Goal: Information Seeking & Learning: Learn about a topic

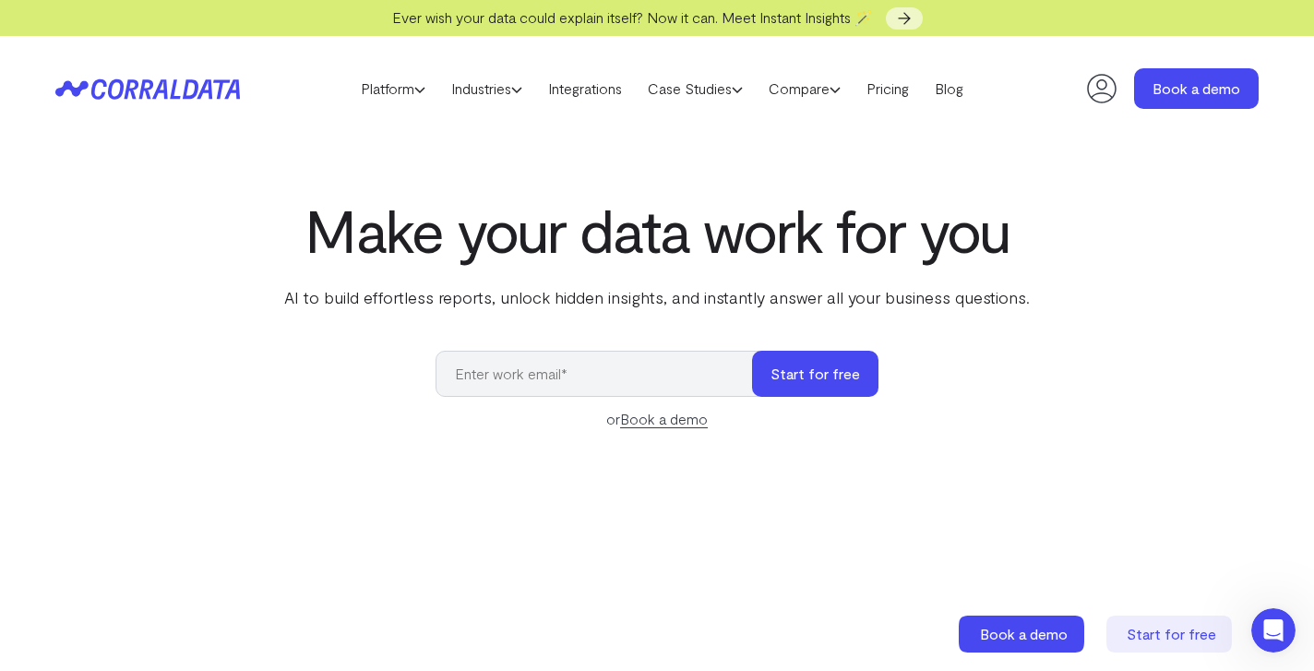
click at [1163, 294] on div "Make your data work for you AI to build effortless reports, unlock hidden insig…" at bounding box center [657, 609] width 1314 height 825
click at [406, 83] on link "Platform" at bounding box center [393, 89] width 90 height 28
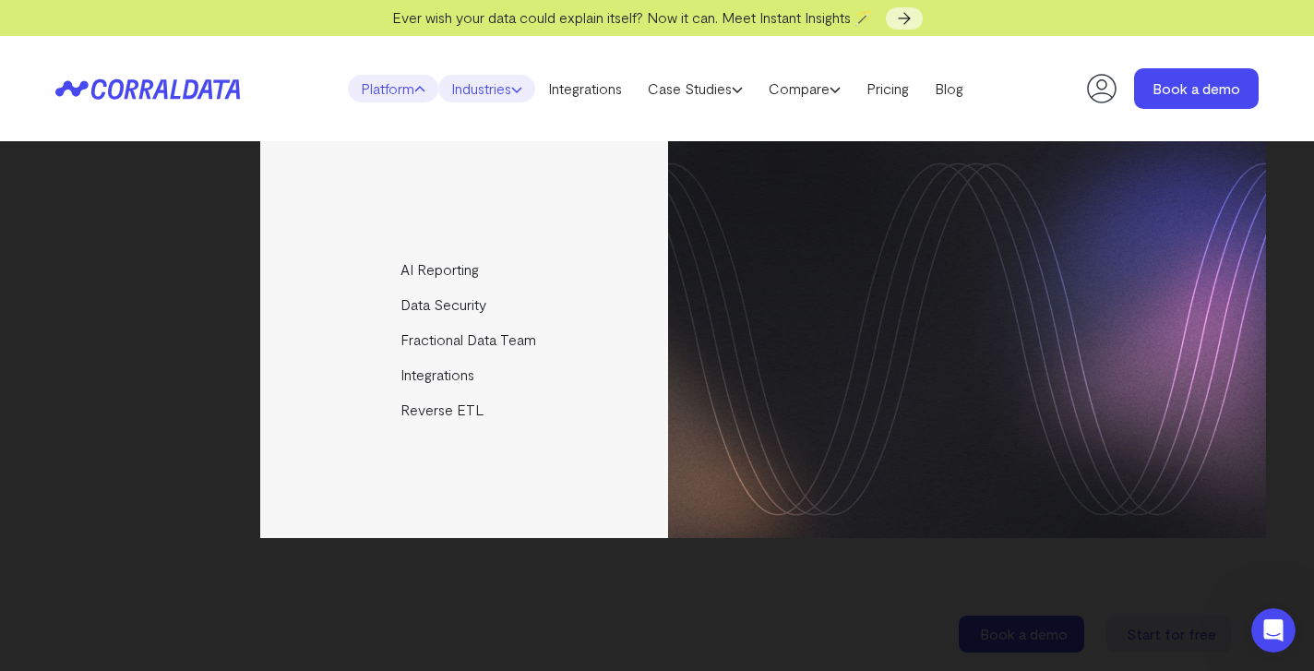
click at [479, 87] on link "Industries" at bounding box center [486, 89] width 97 height 28
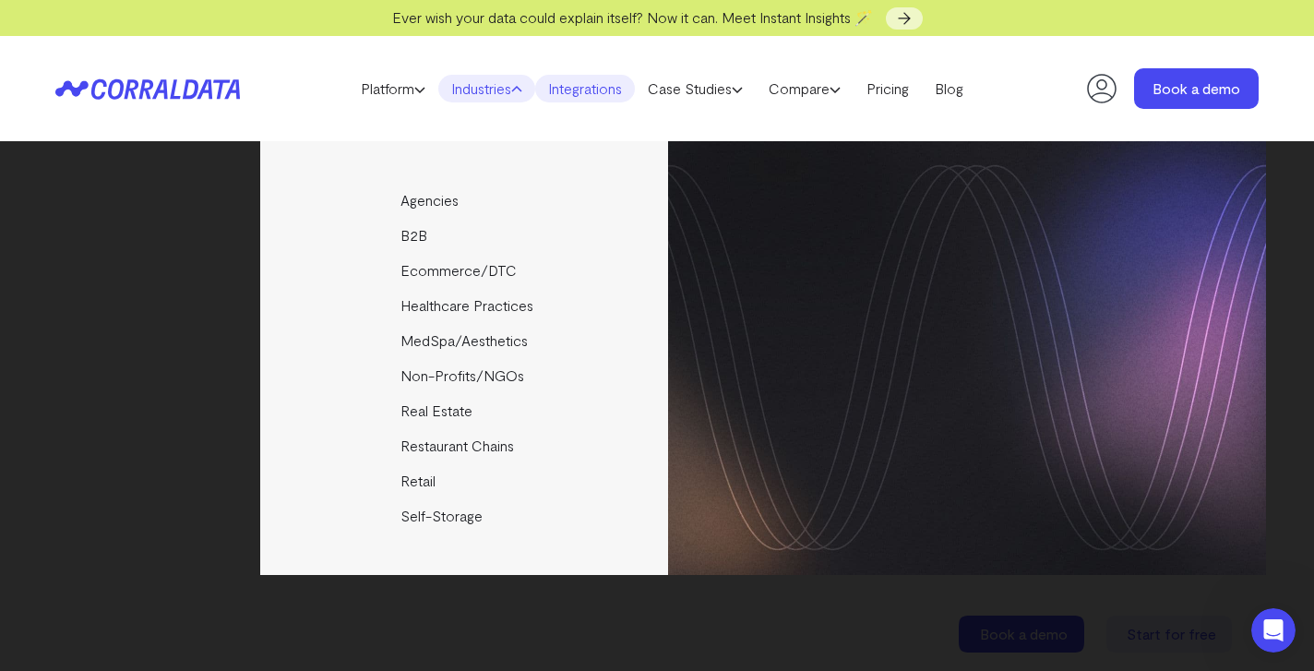
click at [564, 84] on link "Integrations" at bounding box center [585, 89] width 100 height 28
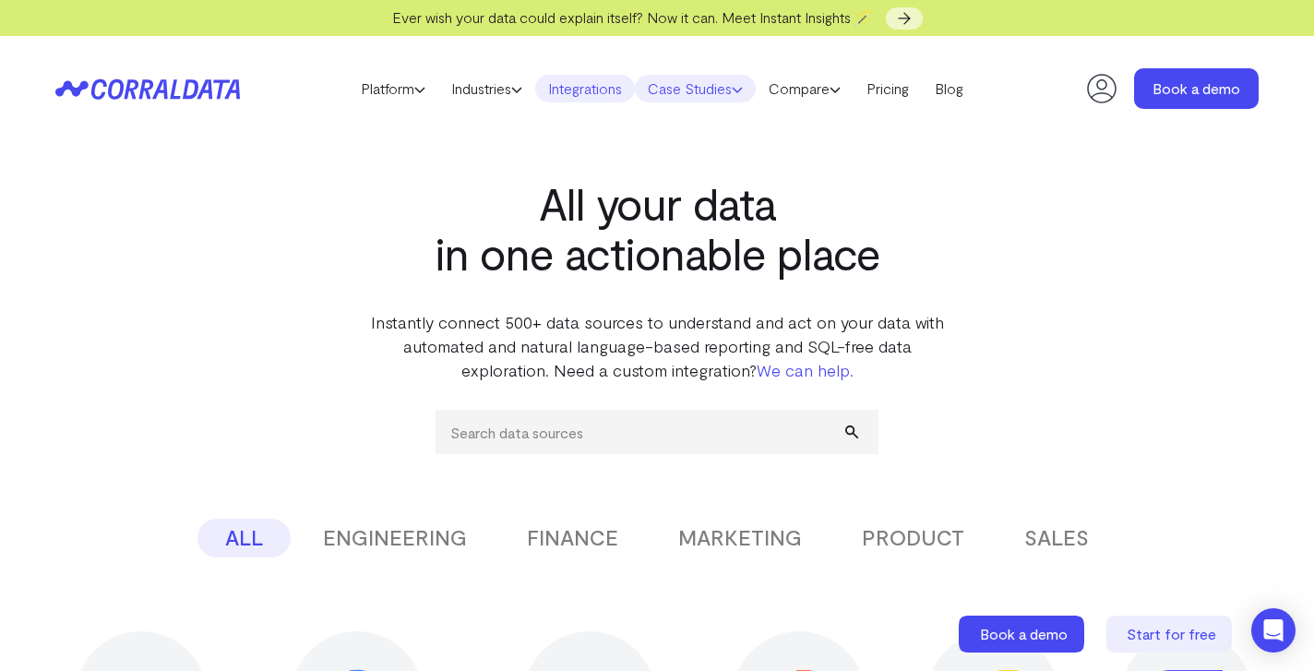
click at [666, 93] on link "Case Studies" at bounding box center [695, 89] width 121 height 28
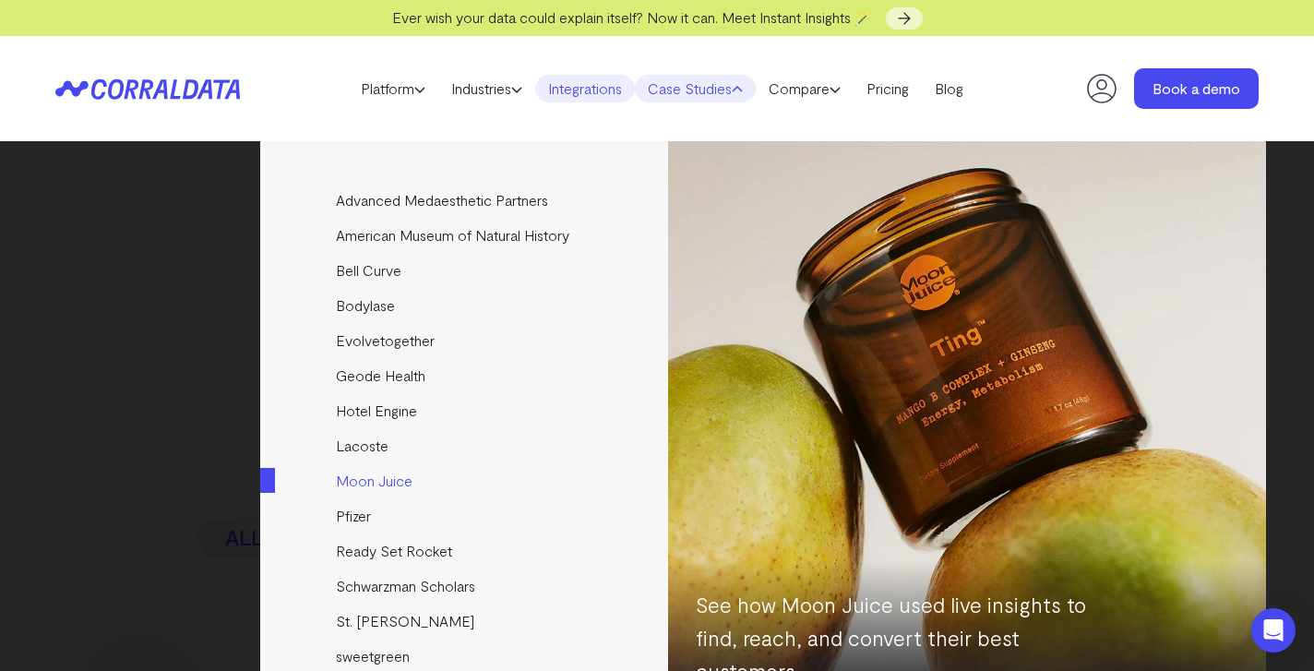
click at [418, 487] on link "Moon Juice" at bounding box center [465, 480] width 411 height 35
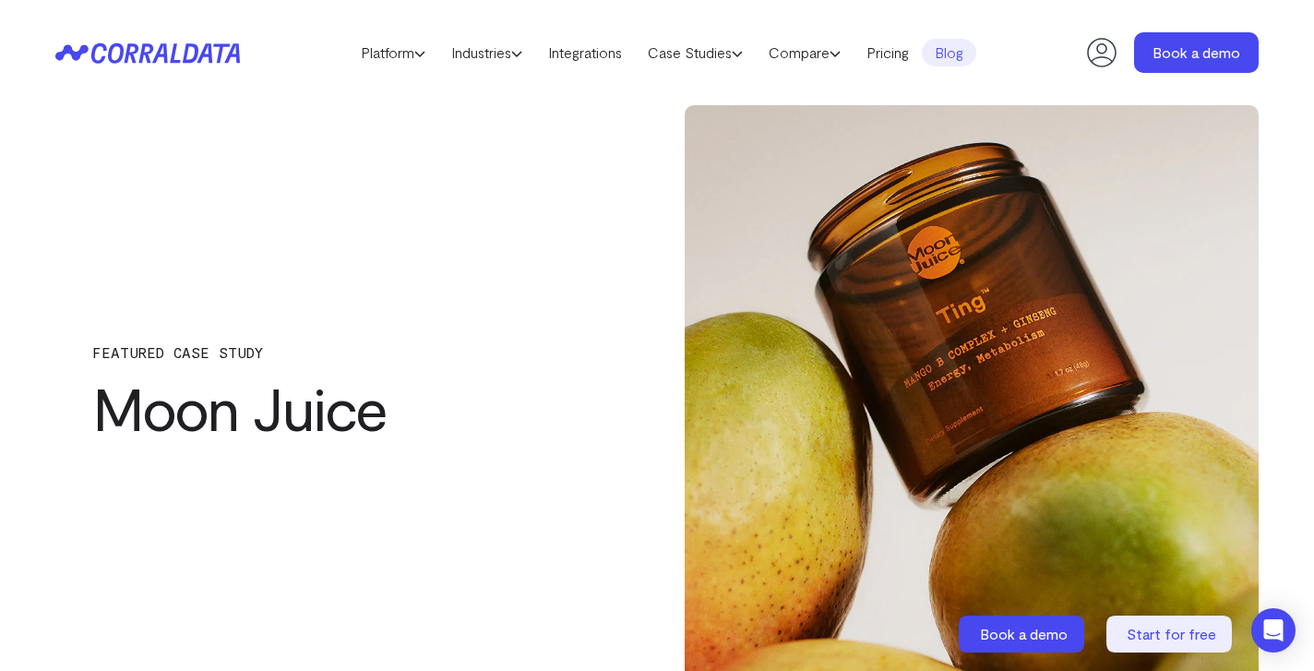
click at [526, 414] on h1 "Moon Juice" at bounding box center [342, 408] width 500 height 66
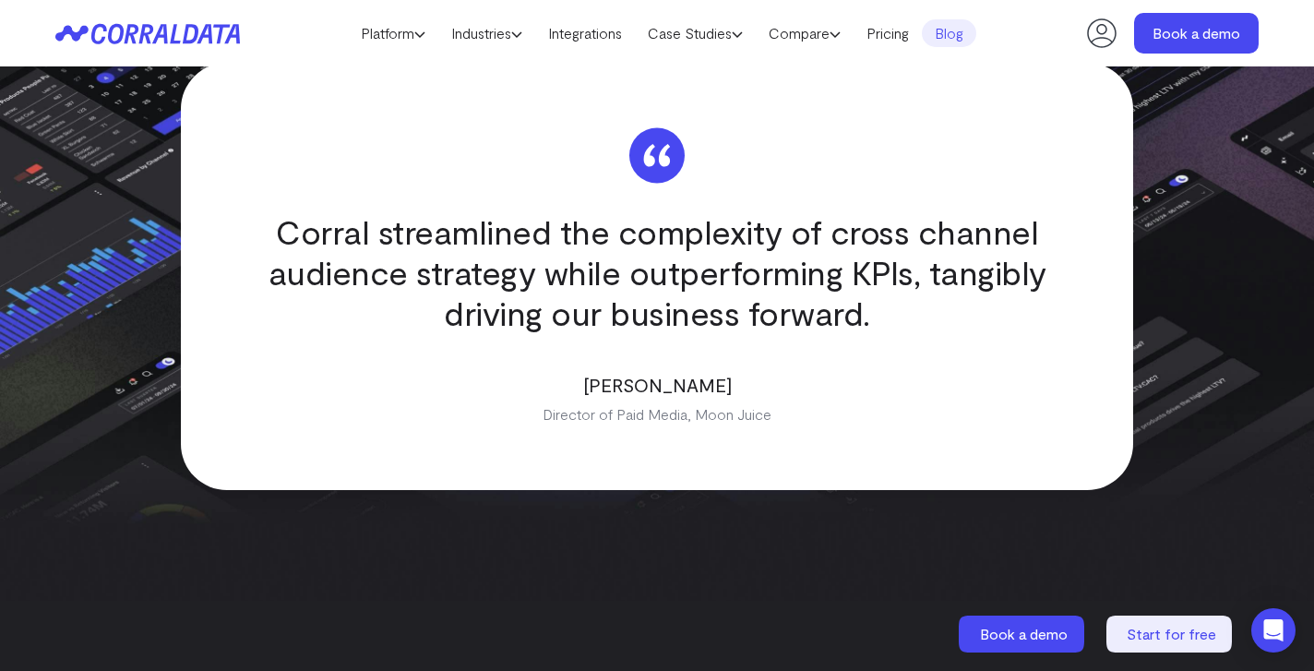
scroll to position [3206, 0]
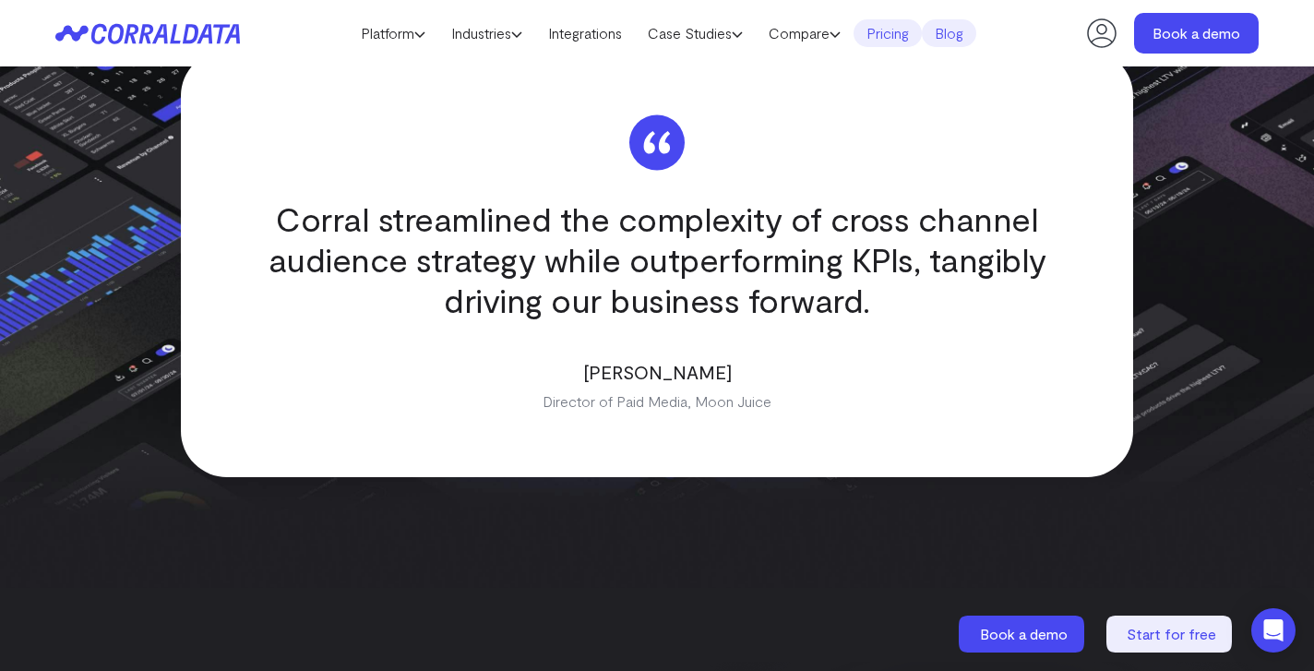
click at [888, 19] on link "Pricing" at bounding box center [887, 33] width 68 height 28
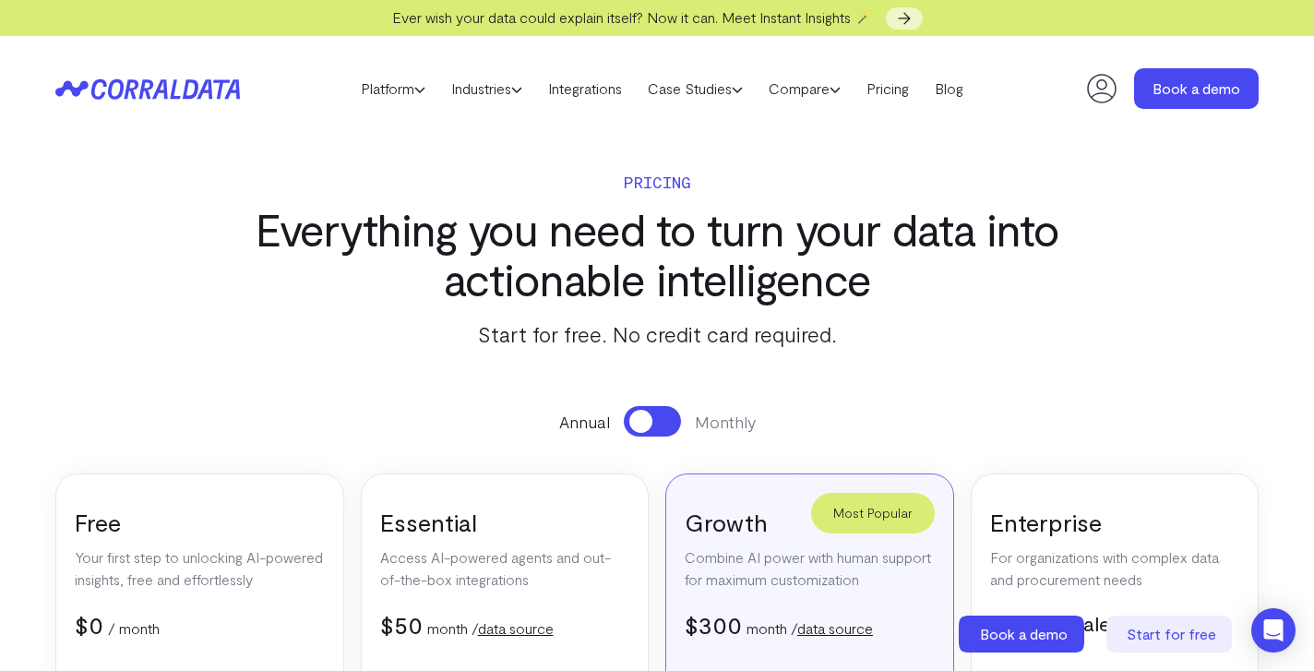
click at [902, 111] on header "Platform AI Reporting Use AI to effortlessly answer any business questions from…" at bounding box center [656, 88] width 1203 height 105
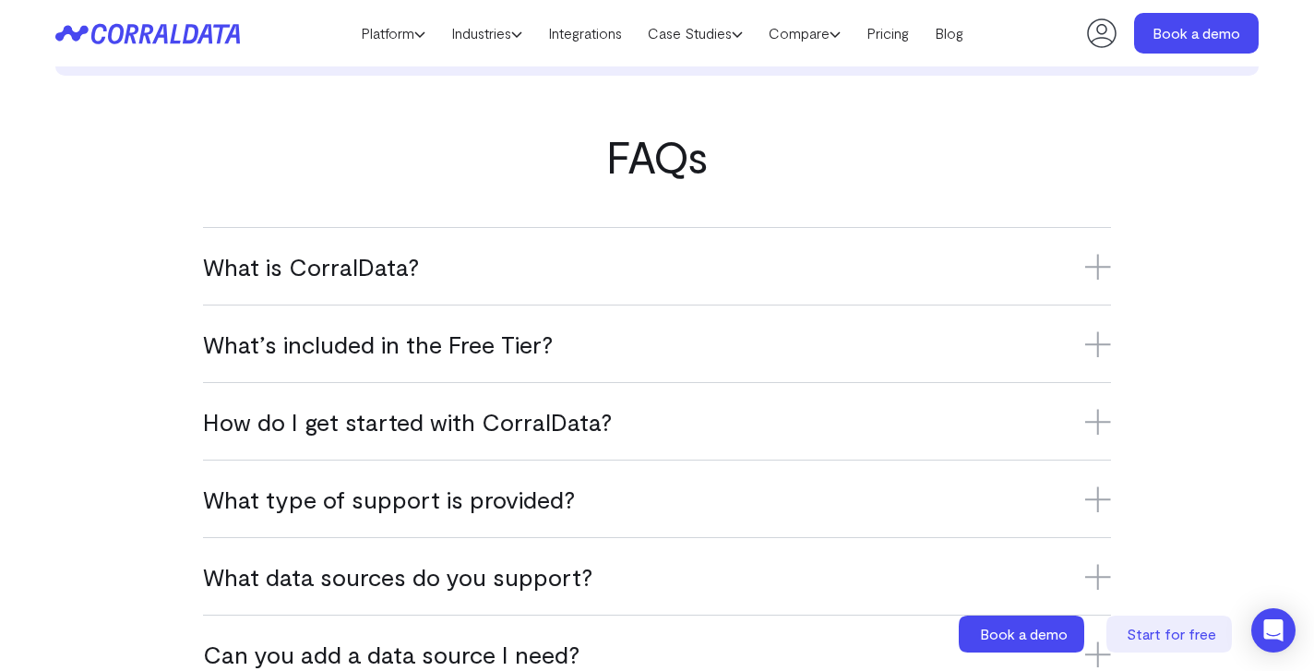
scroll to position [1105, 0]
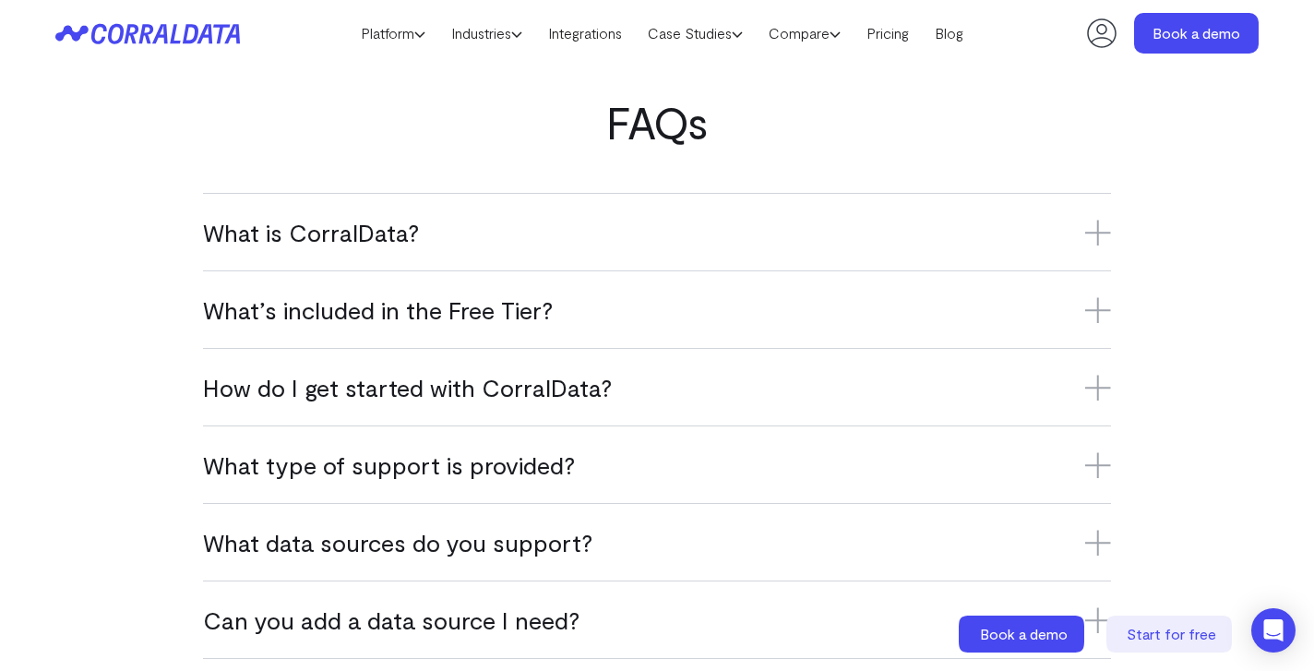
click at [1090, 245] on h3 "What is CorralData?" at bounding box center [657, 232] width 908 height 30
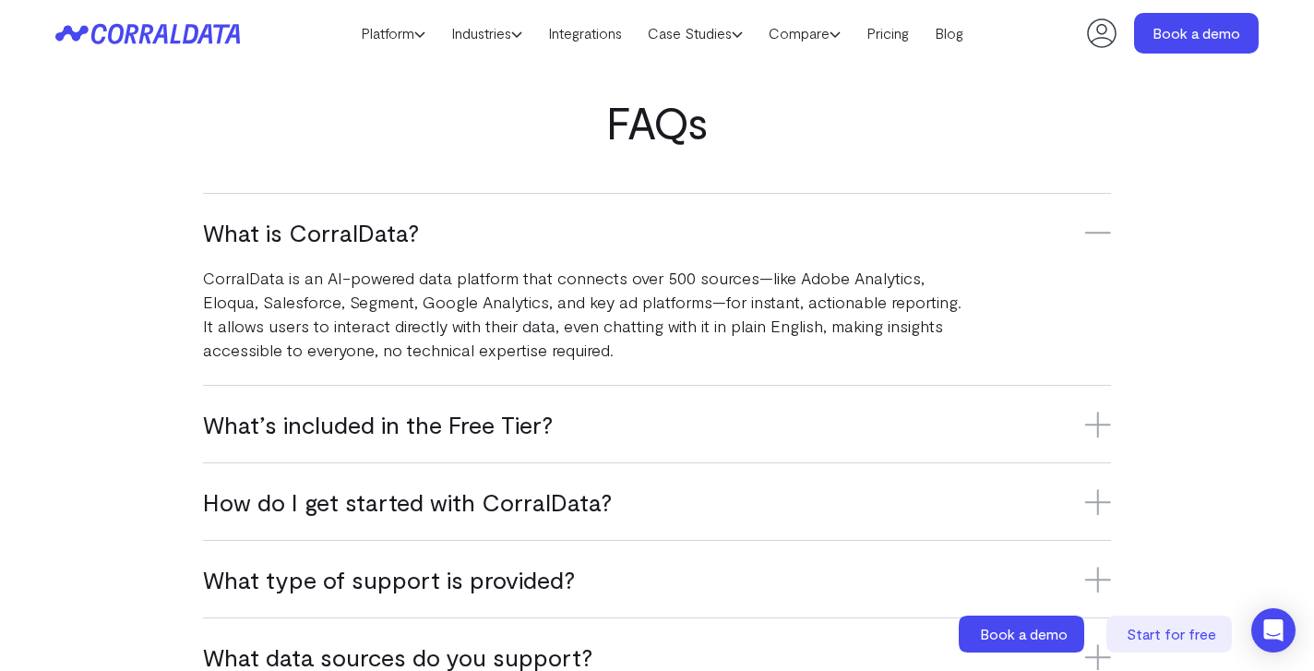
click at [1098, 429] on icon at bounding box center [1098, 424] width 0 height 26
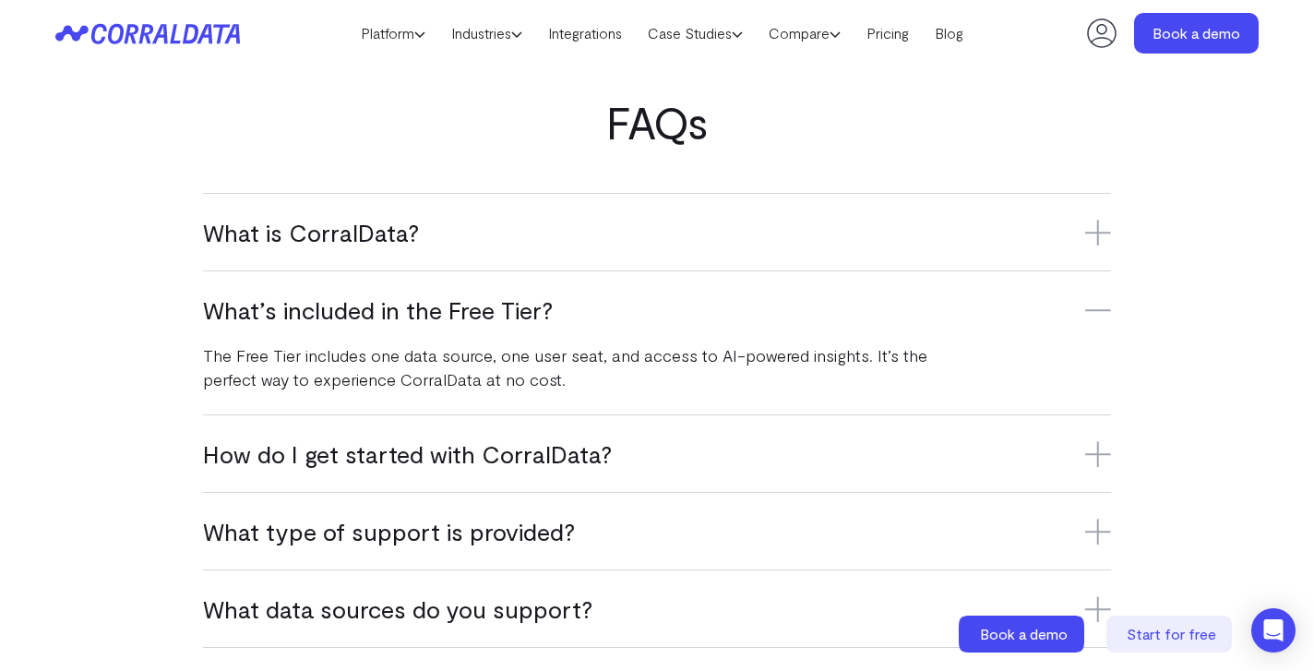
click at [1100, 454] on icon at bounding box center [1098, 454] width 26 height 0
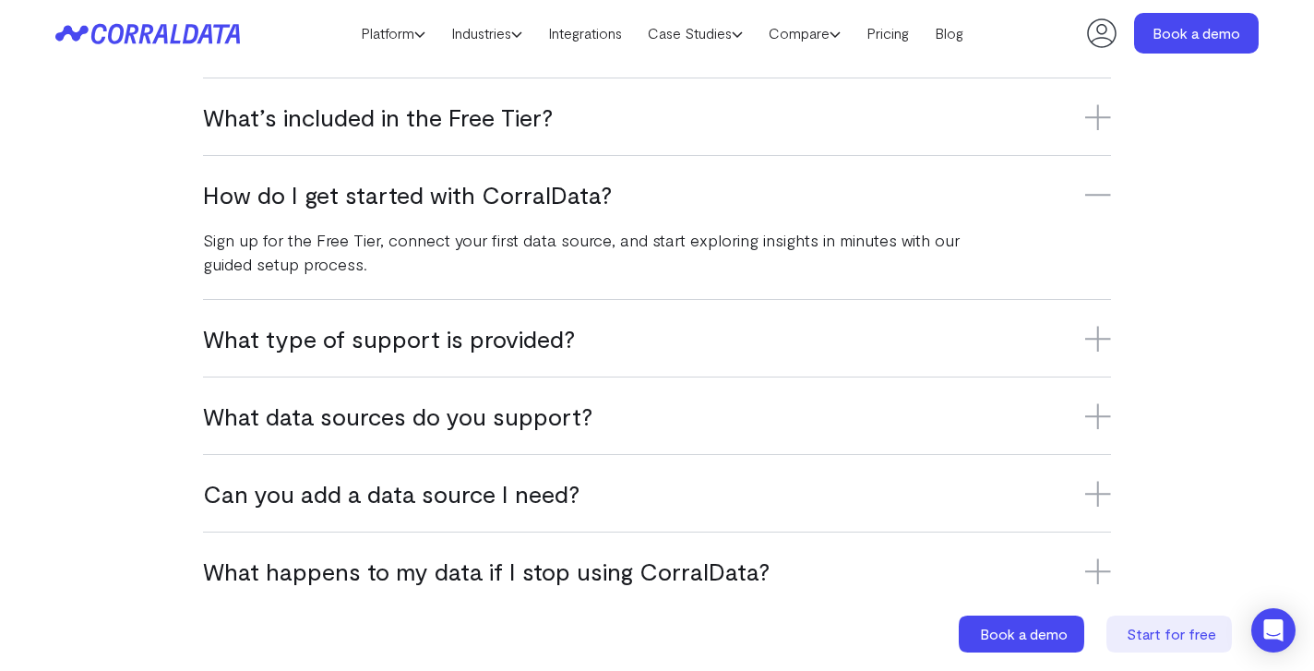
scroll to position [1327, 0]
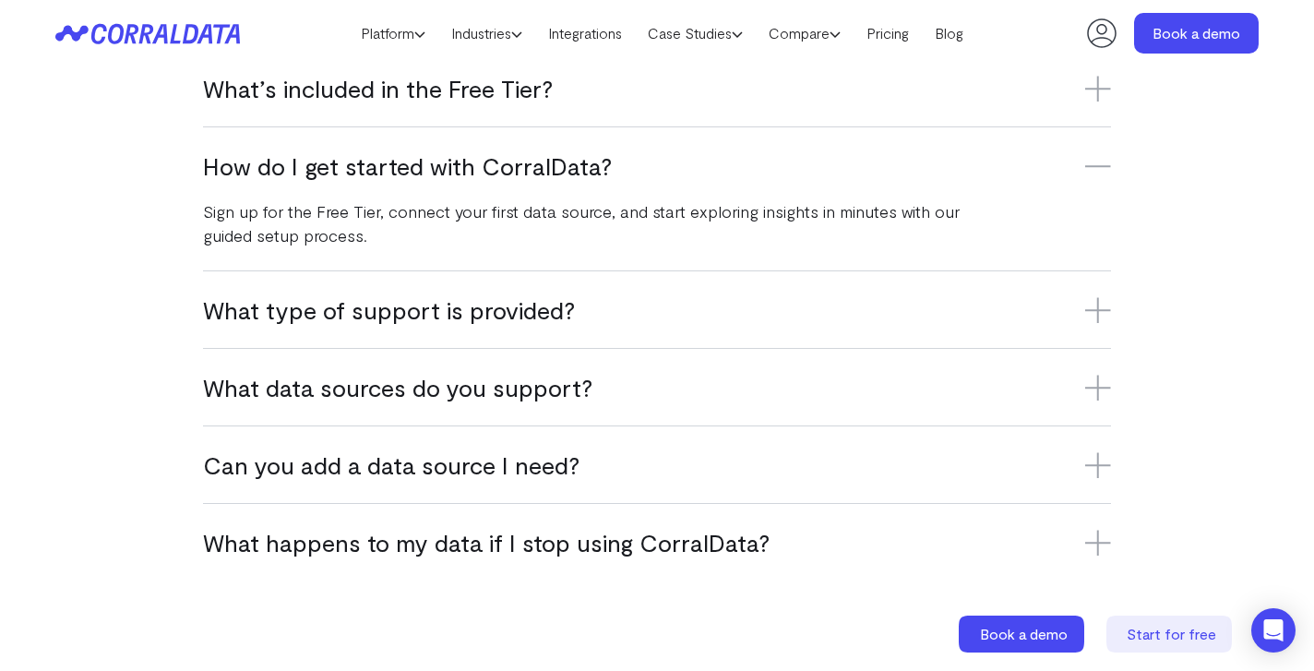
click at [1098, 322] on h3 "What type of support is provided?" at bounding box center [657, 309] width 908 height 30
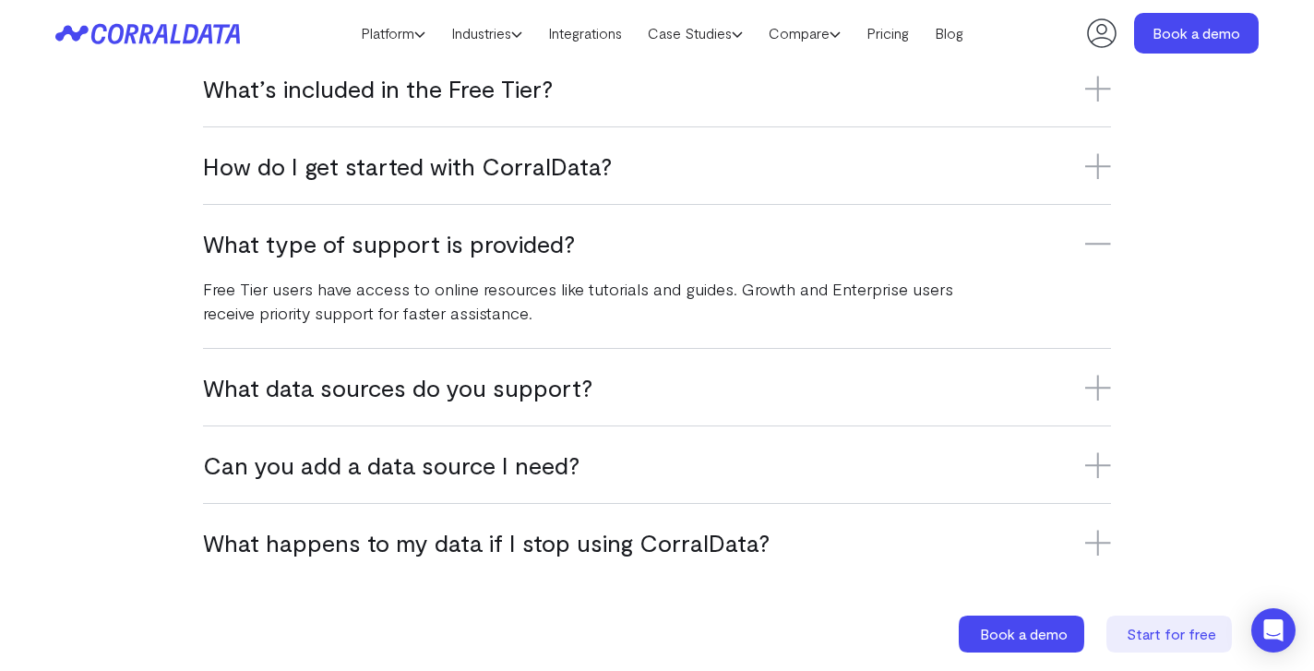
click at [1161, 277] on div "FAQs What is CorralData? CorralData is an AI-powered data platform that connect…" at bounding box center [657, 227] width 1314 height 705
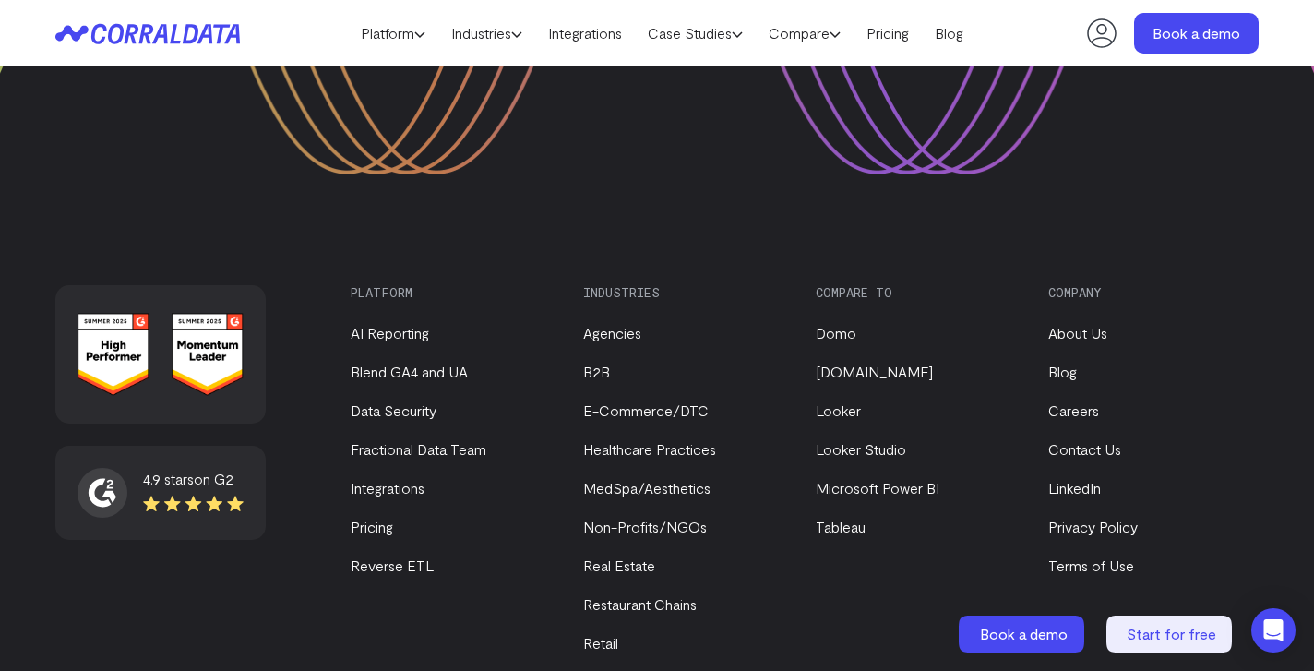
scroll to position [2913, 0]
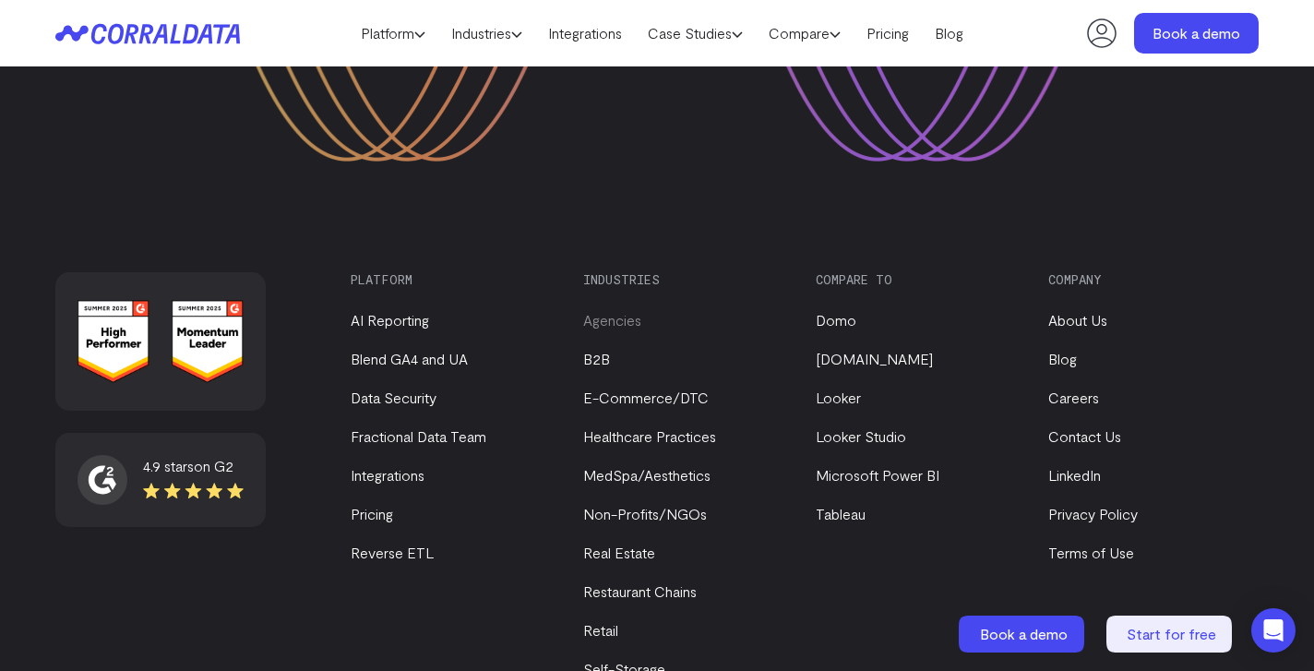
click at [613, 316] on link "Agencies" at bounding box center [612, 320] width 58 height 18
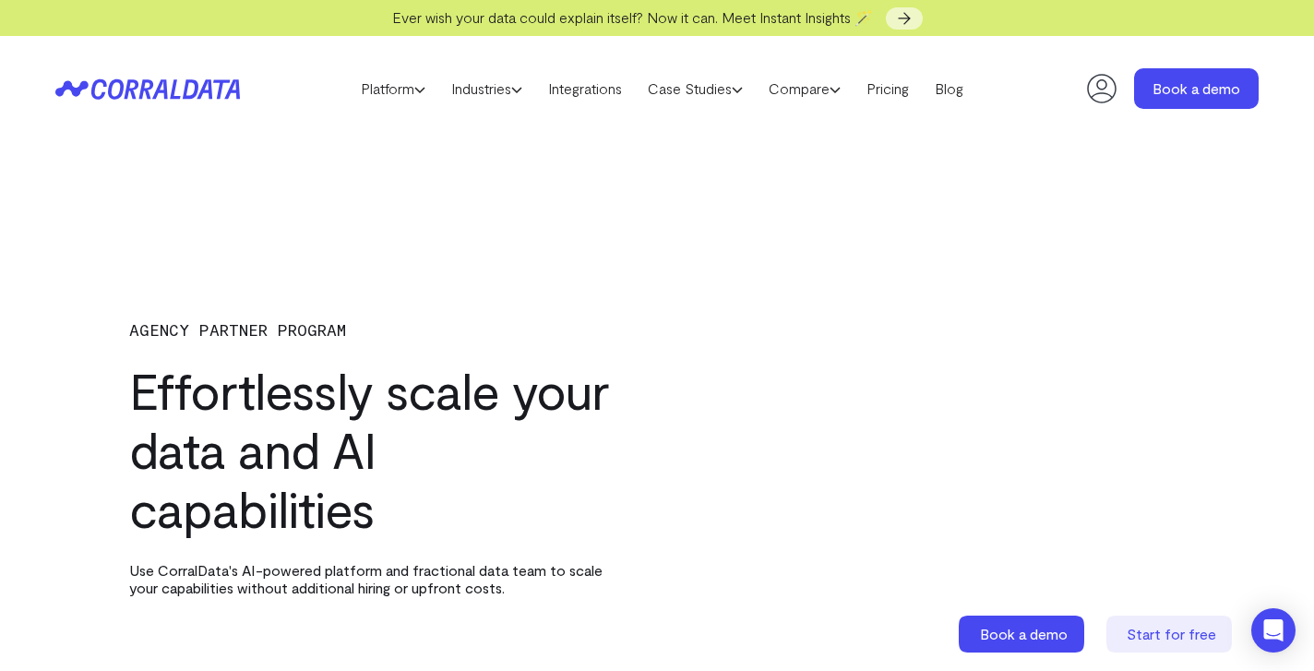
click at [639, 295] on div "AGENCY PARTNER PROGRAM Effortlessly scale your data and AI capabilities Use Cor…" at bounding box center [656, 442] width 1203 height 307
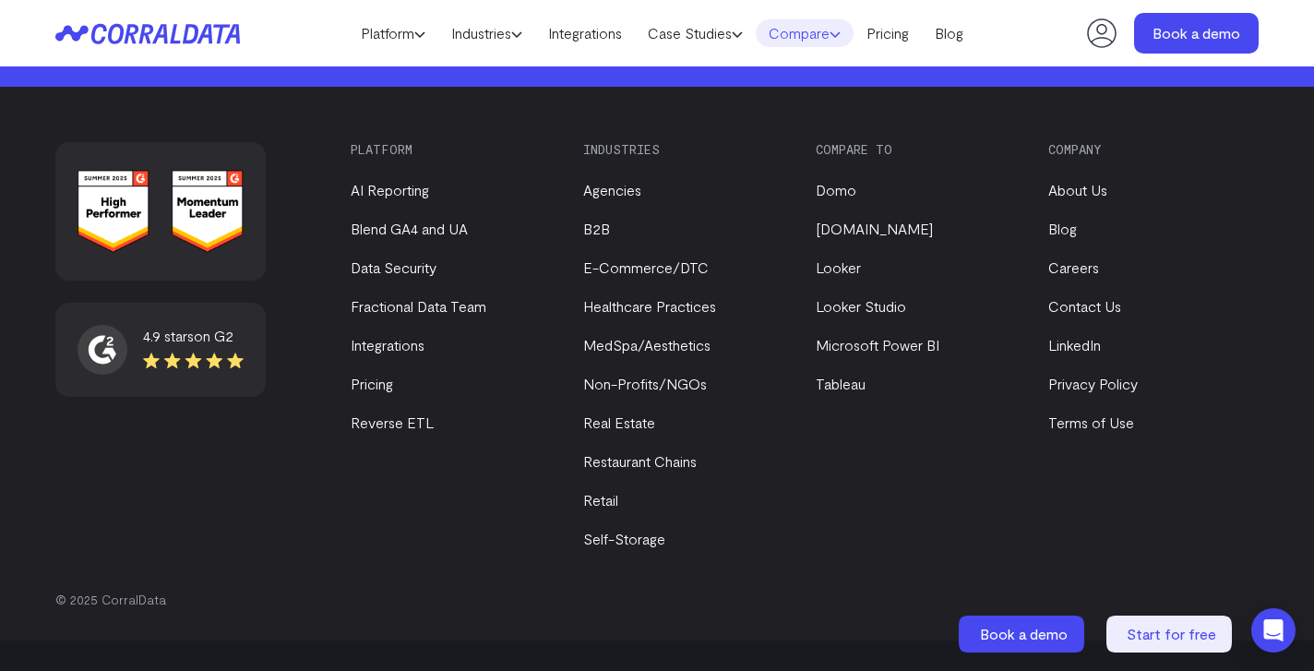
scroll to position [6345, 0]
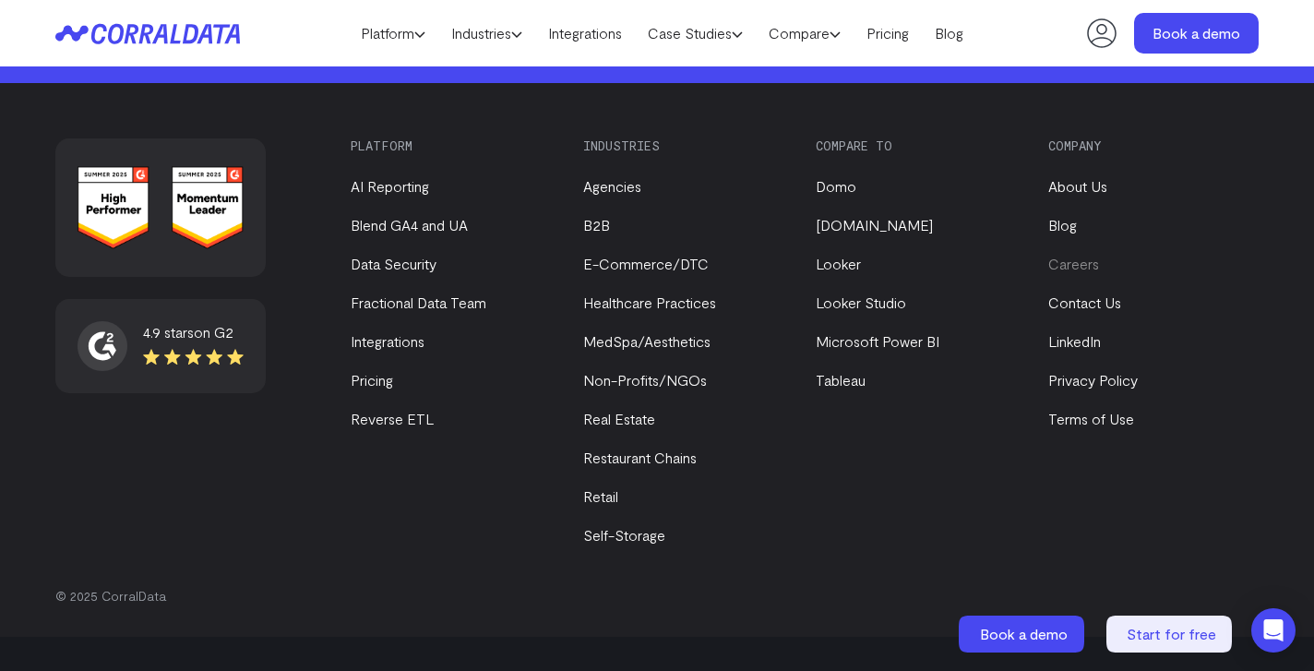
click at [1061, 272] on link "Careers" at bounding box center [1073, 264] width 51 height 18
